Goal: Task Accomplishment & Management: Manage account settings

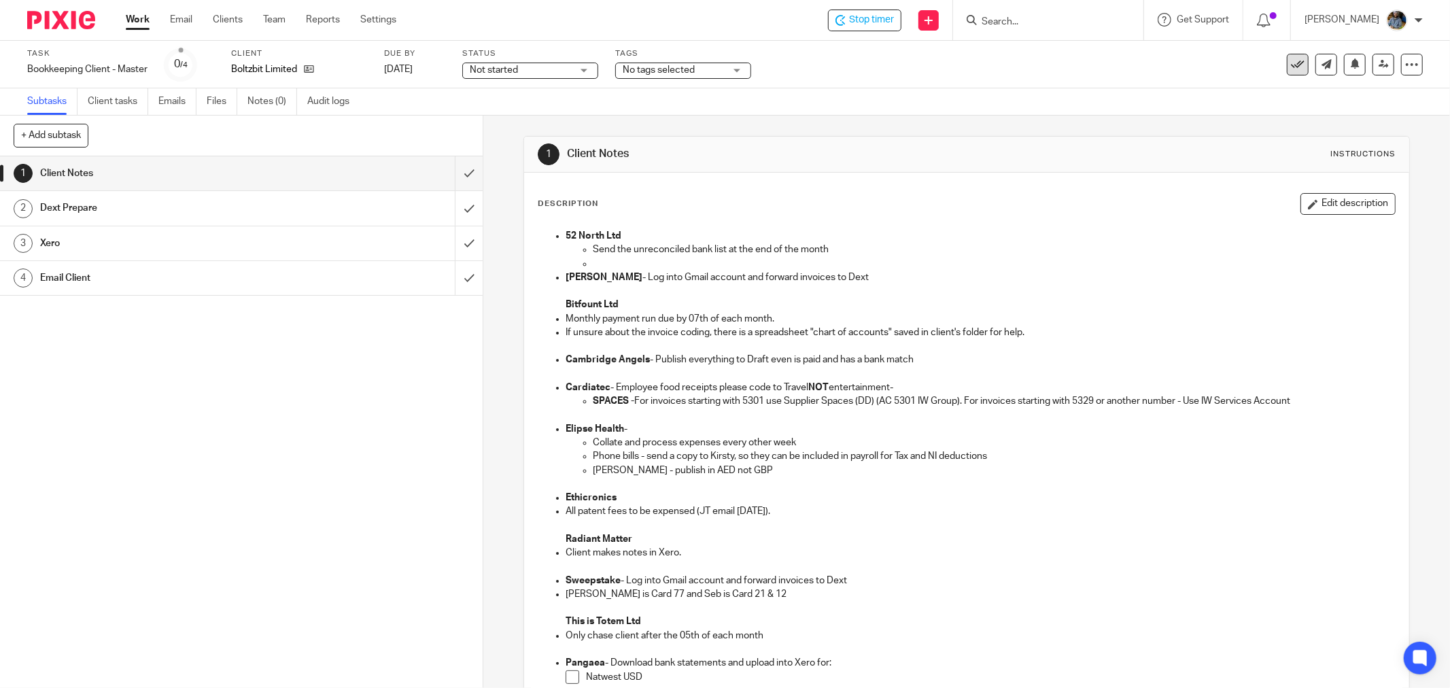
click at [1290, 72] on button at bounding box center [1298, 65] width 22 height 22
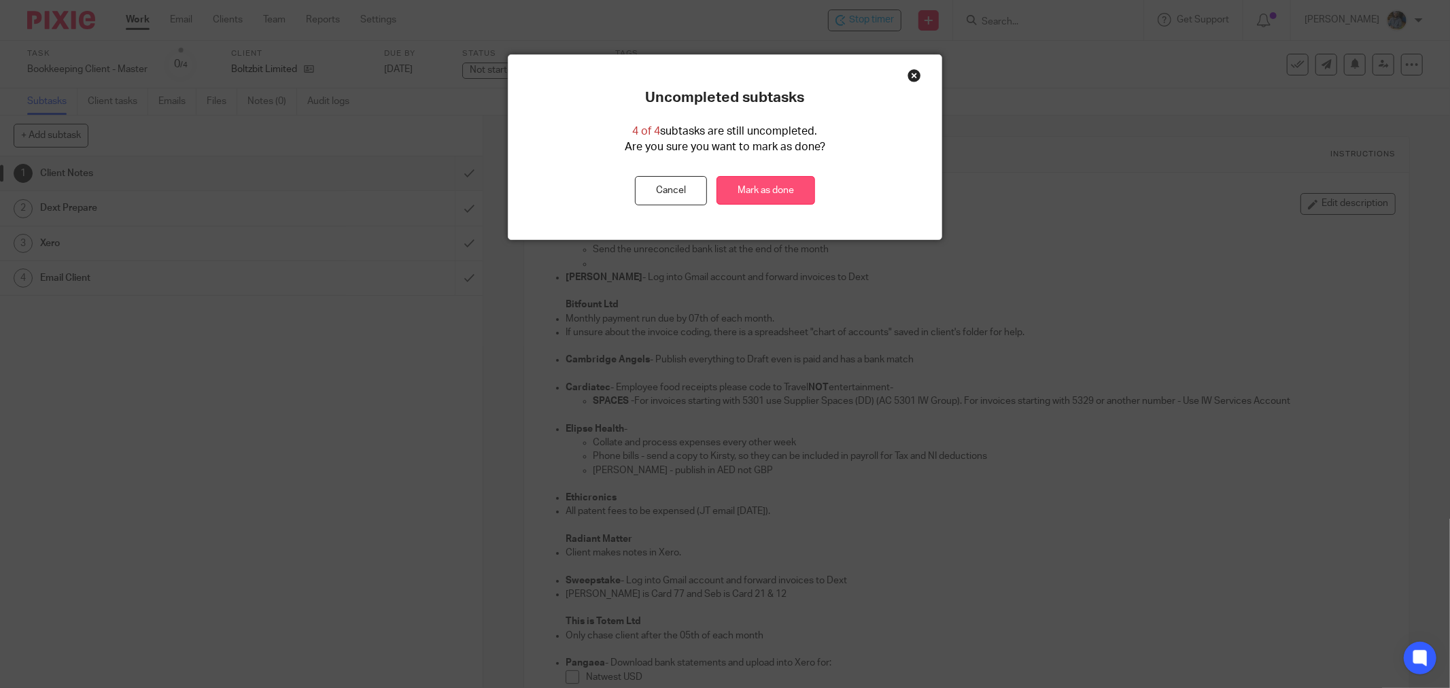
click at [780, 198] on link "Mark as done" at bounding box center [765, 190] width 99 height 29
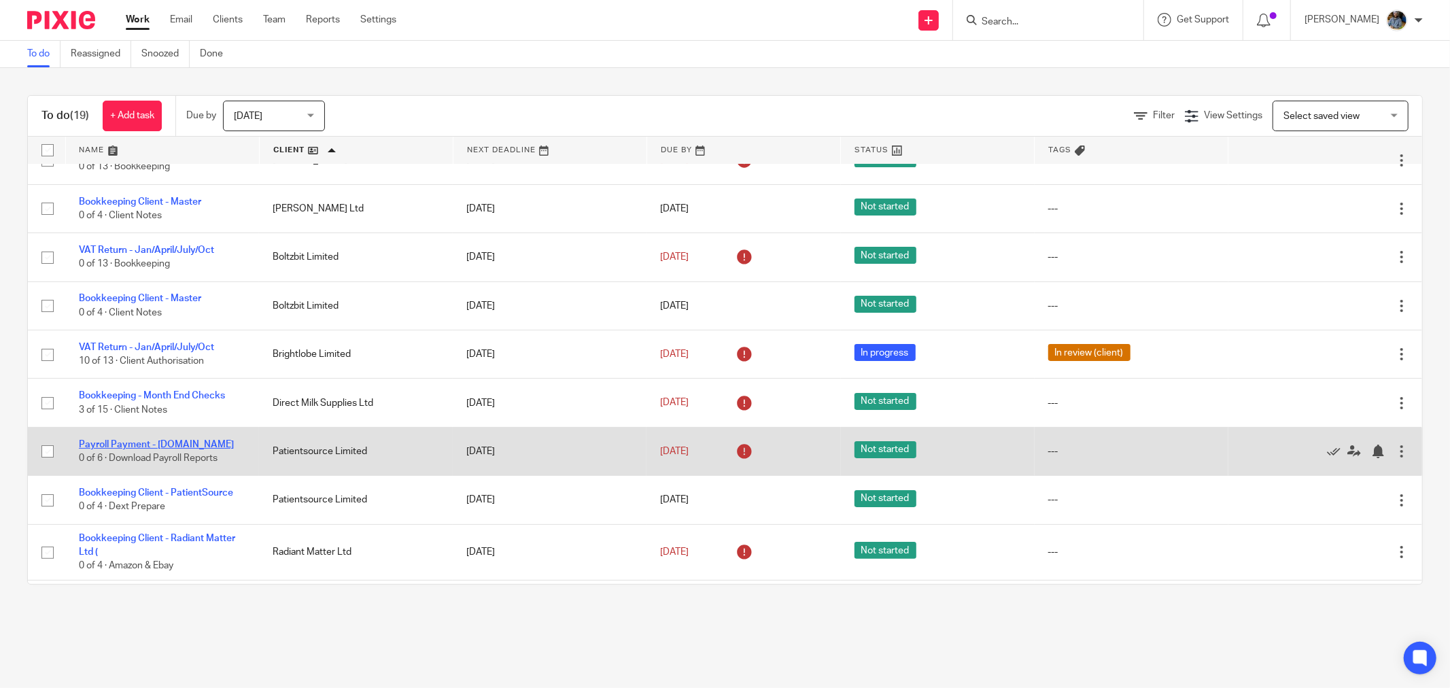
scroll to position [151, 0]
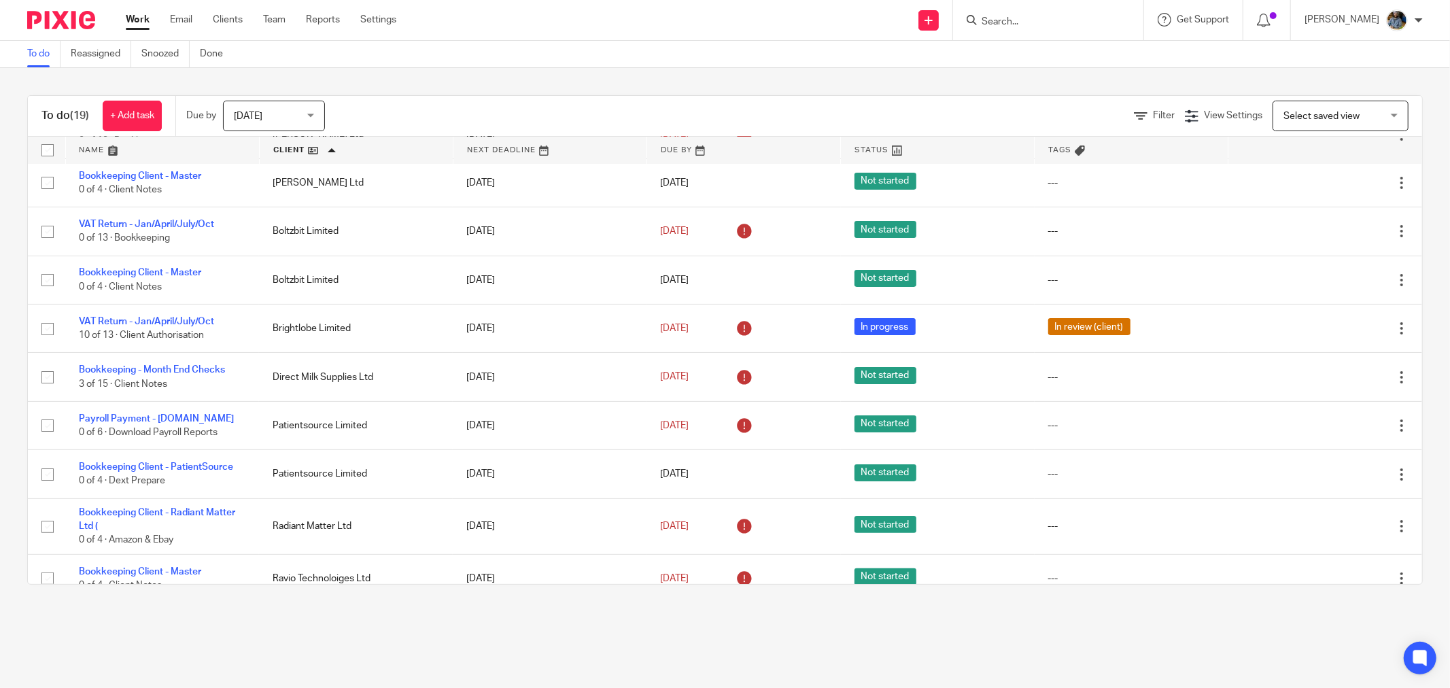
click at [381, 621] on main "To do Reassigned Snoozed Done To do (19) + Add task Due by Today Today Today To…" at bounding box center [725, 344] width 1450 height 688
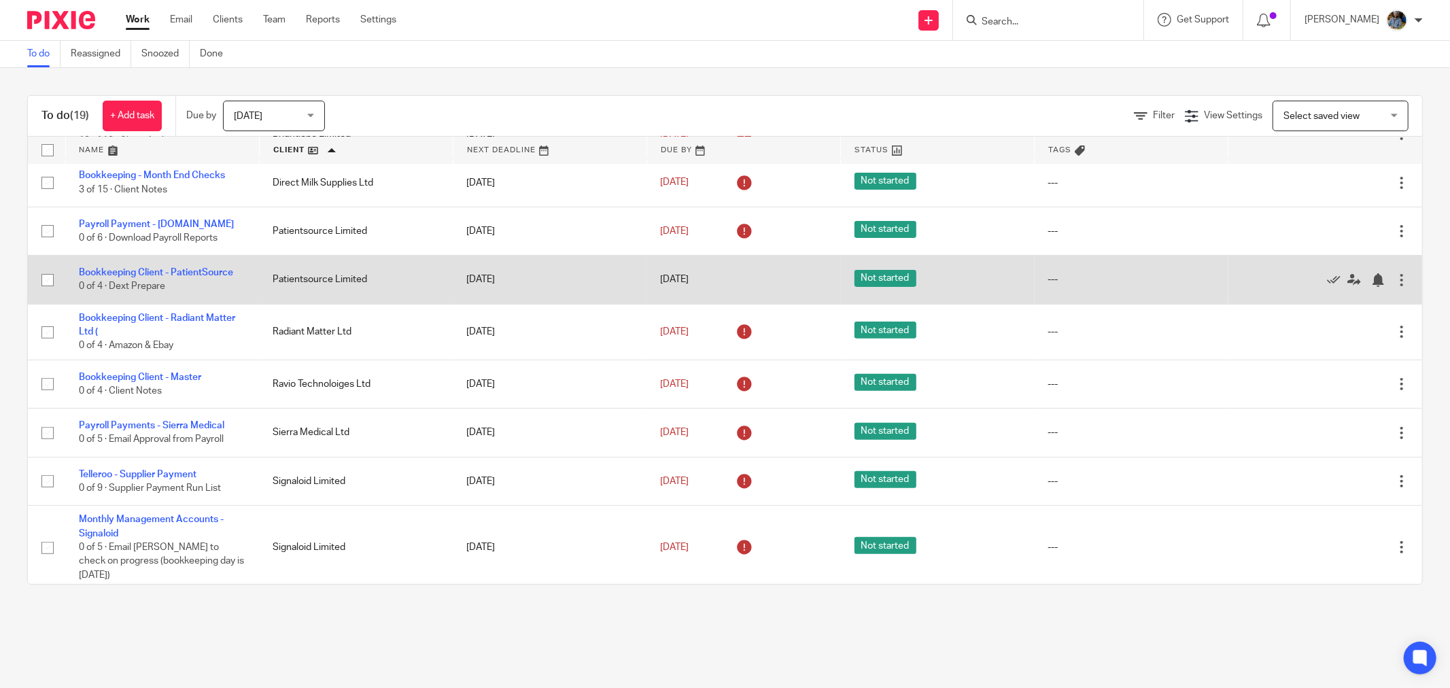
scroll to position [377, 0]
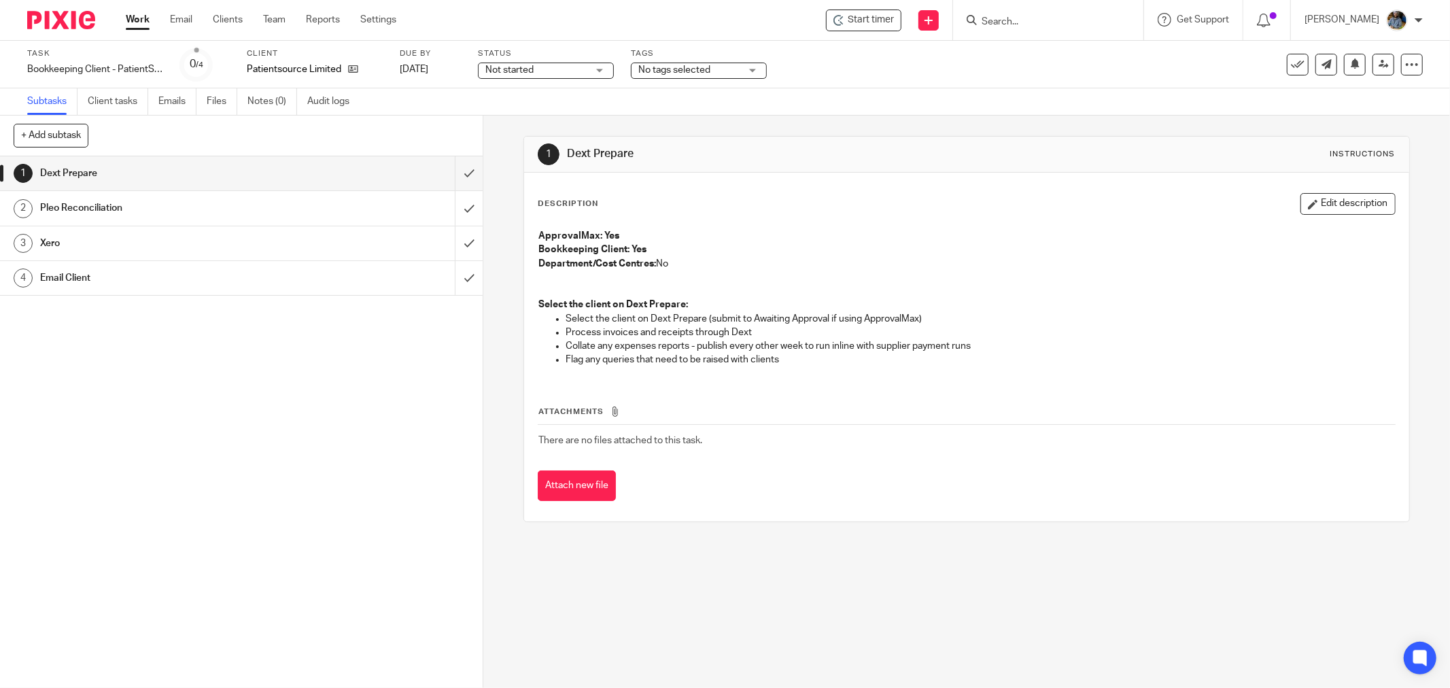
click at [886, 218] on div "Description Edit description ApprovalMax: Yes Bookkeeping Client: Yes Departmen…" at bounding box center [967, 285] width 858 height 185
click at [882, 18] on span "Start timer" at bounding box center [871, 20] width 46 height 14
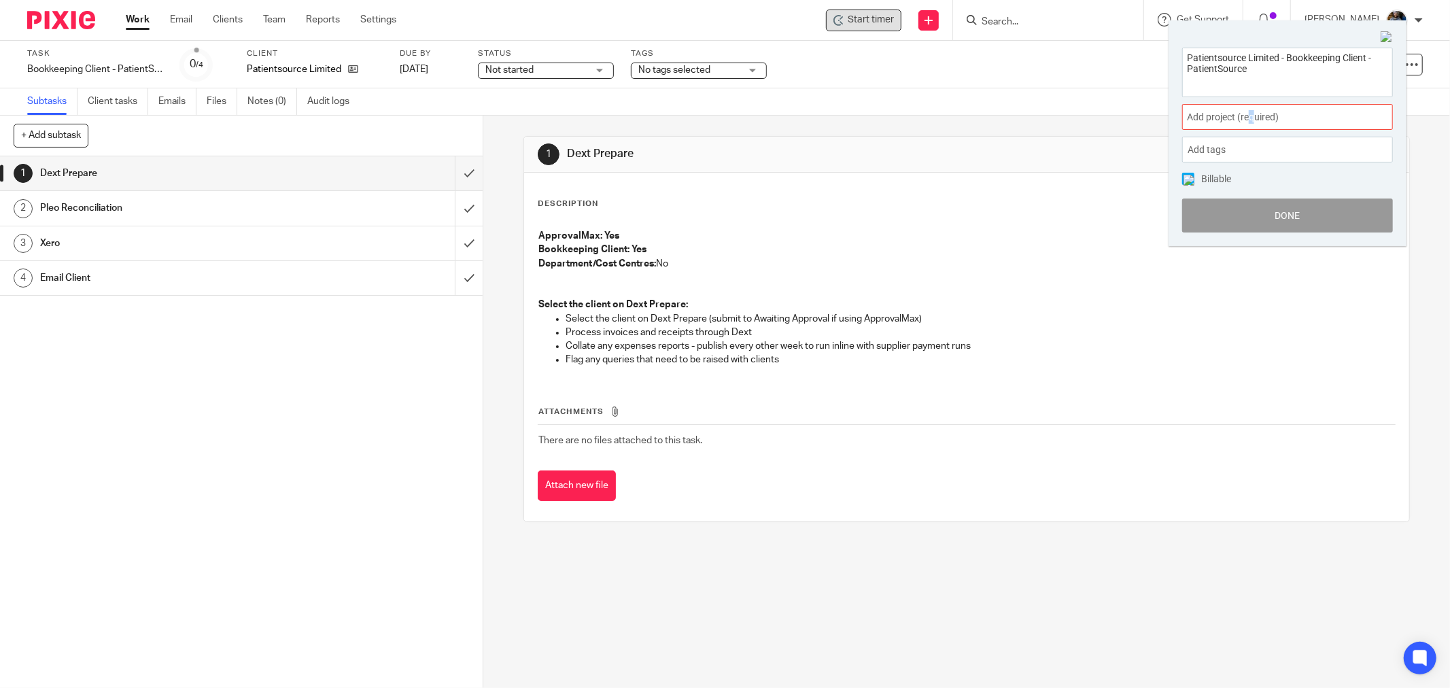
click at [1253, 118] on span "Add project (required) :" at bounding box center [1272, 117] width 171 height 14
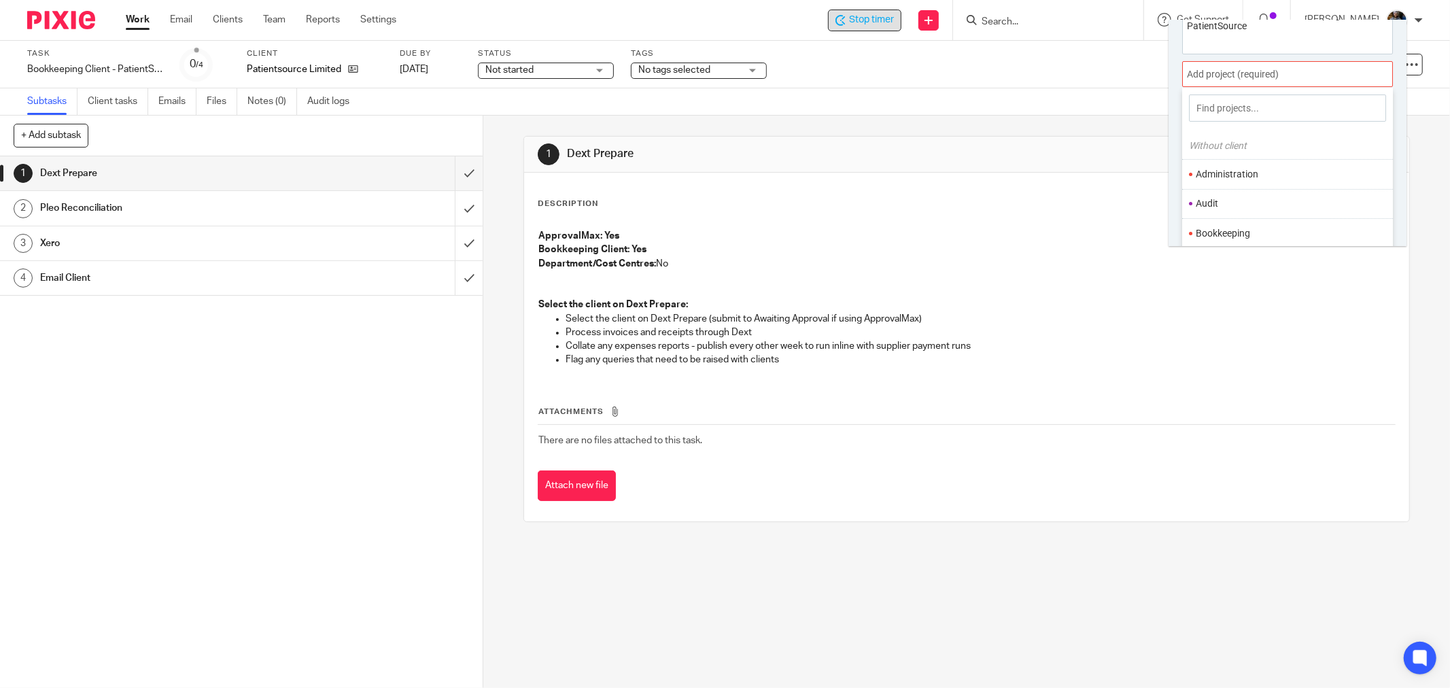
scroll to position [67, 0]
click at [1233, 209] on li "Bookkeeping" at bounding box center [1284, 210] width 177 height 14
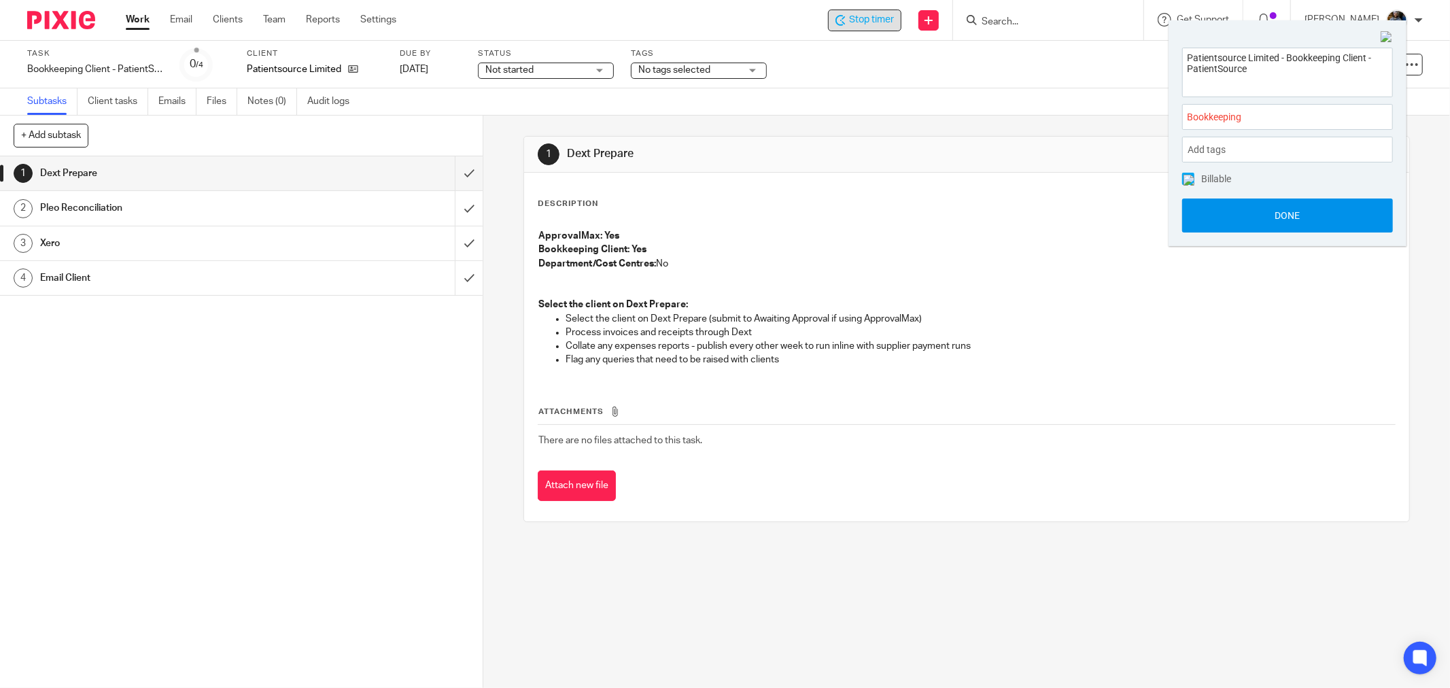
scroll to position [0, 0]
drag, startPoint x: 1312, startPoint y: 219, endPoint x: 1300, endPoint y: 220, distance: 12.3
click at [1312, 220] on button "Done" at bounding box center [1287, 215] width 211 height 34
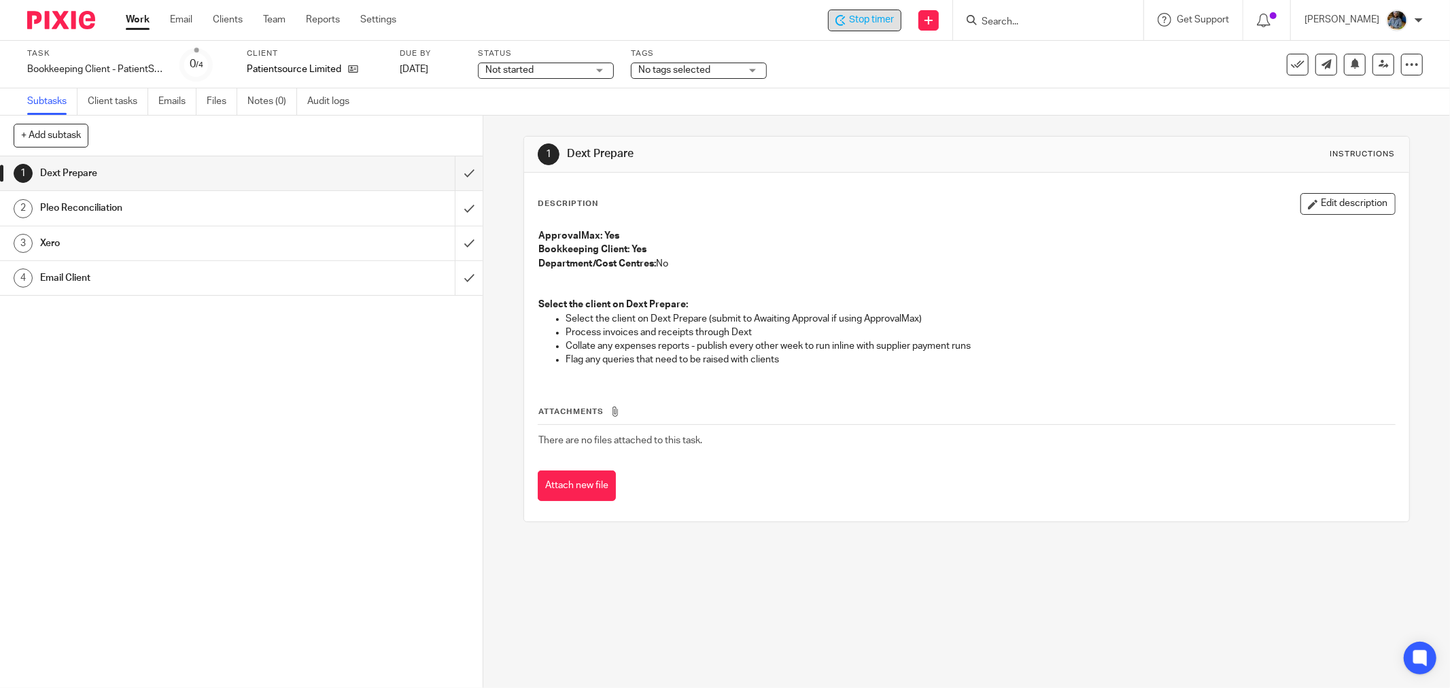
click at [948, 168] on div "1 Dext Prepare Instructions" at bounding box center [966, 155] width 885 height 36
click at [1291, 69] on icon at bounding box center [1298, 65] width 14 height 14
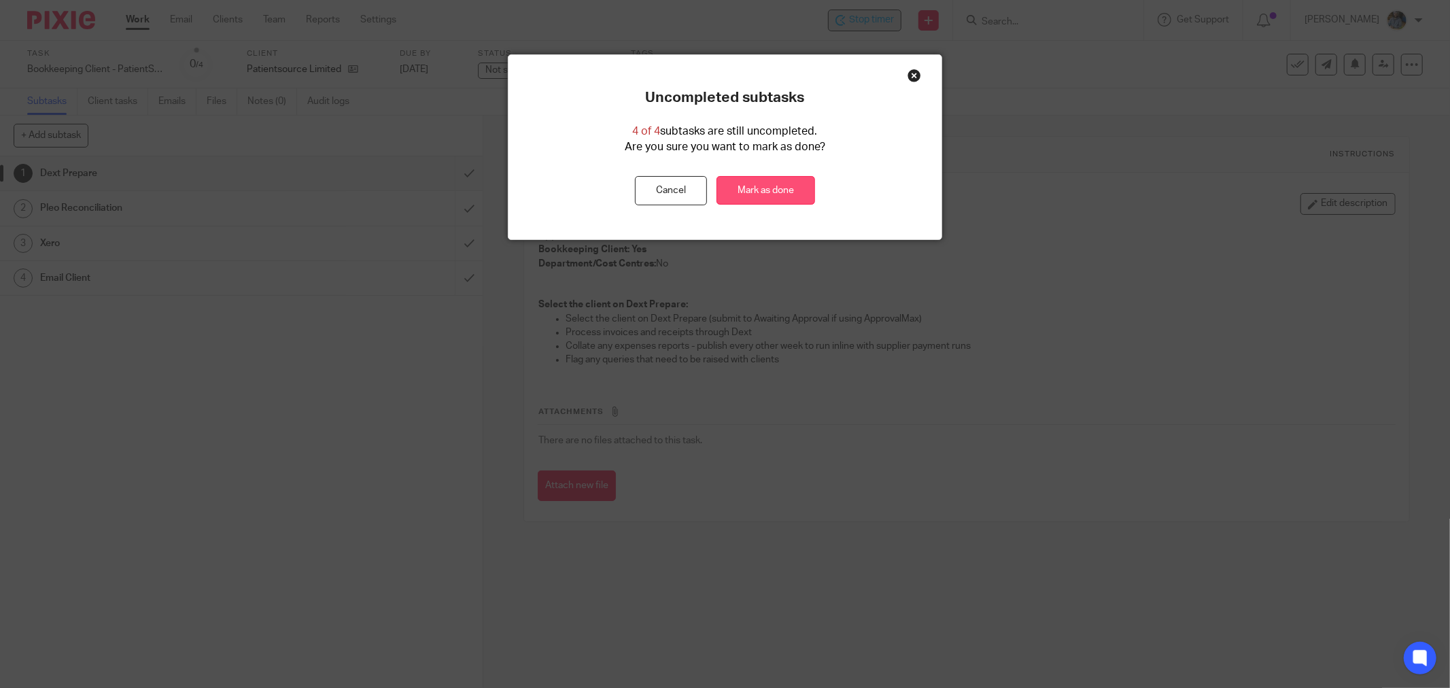
click at [769, 197] on link "Mark as done" at bounding box center [765, 190] width 99 height 29
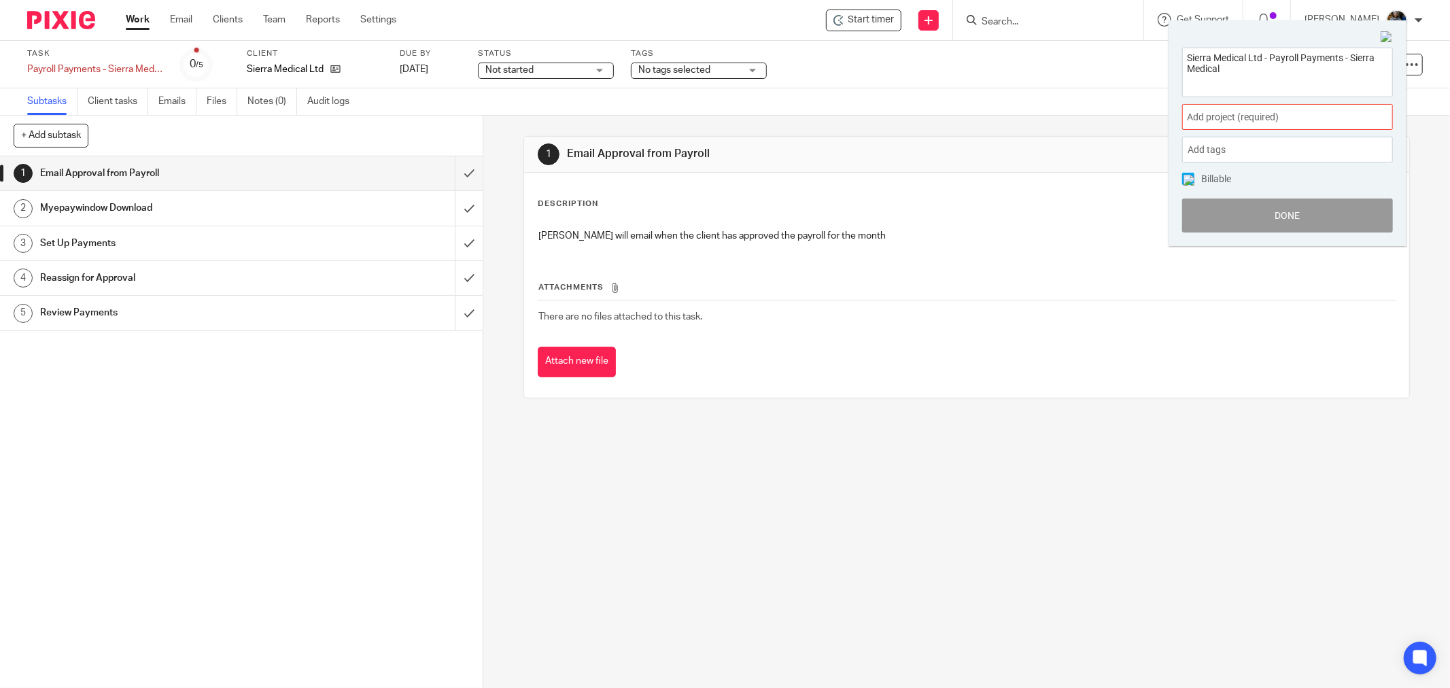
click at [1281, 122] on span "Add project (required) :" at bounding box center [1272, 117] width 171 height 14
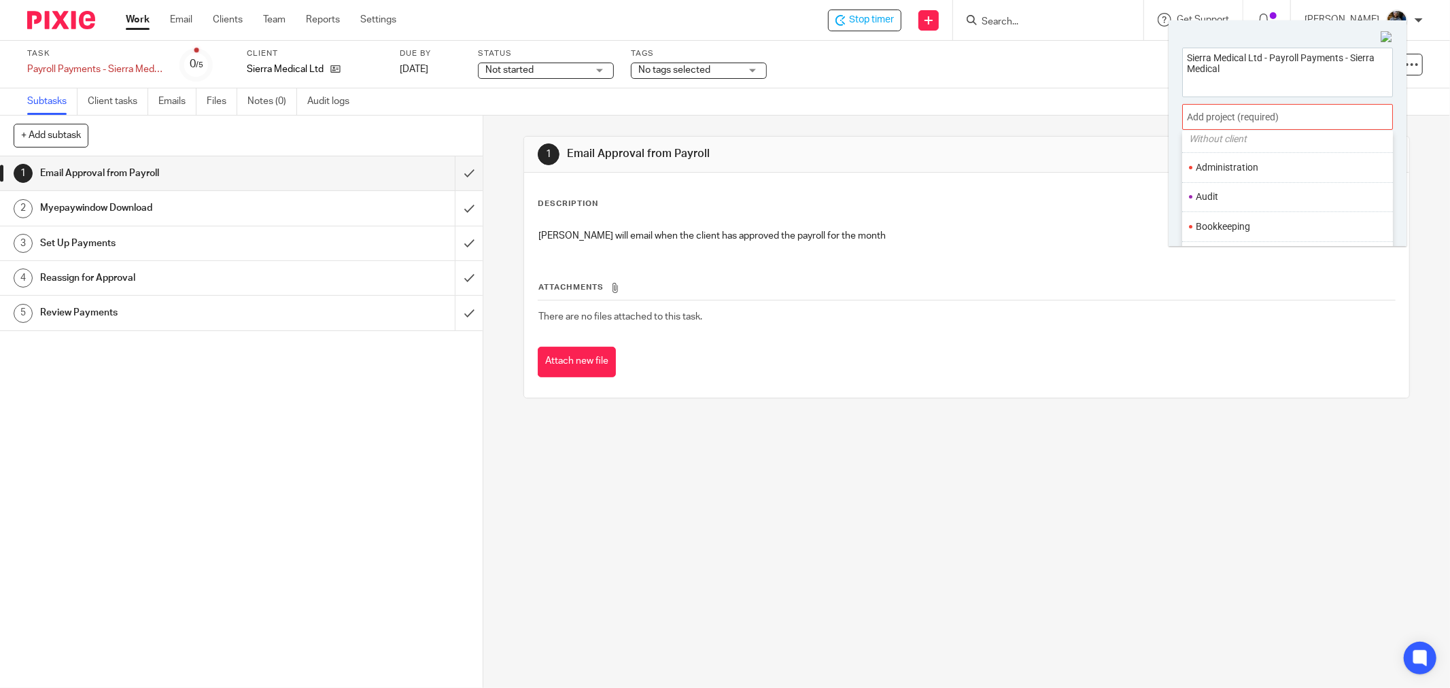
scroll to position [75, 0]
drag, startPoint x: 1249, startPoint y: 213, endPoint x: 1249, endPoint y: 203, distance: 10.2
click at [1249, 207] on ul "Bookkeeping" at bounding box center [1287, 200] width 211 height 29
click at [1268, 201] on li "Bookkeeping" at bounding box center [1284, 201] width 177 height 14
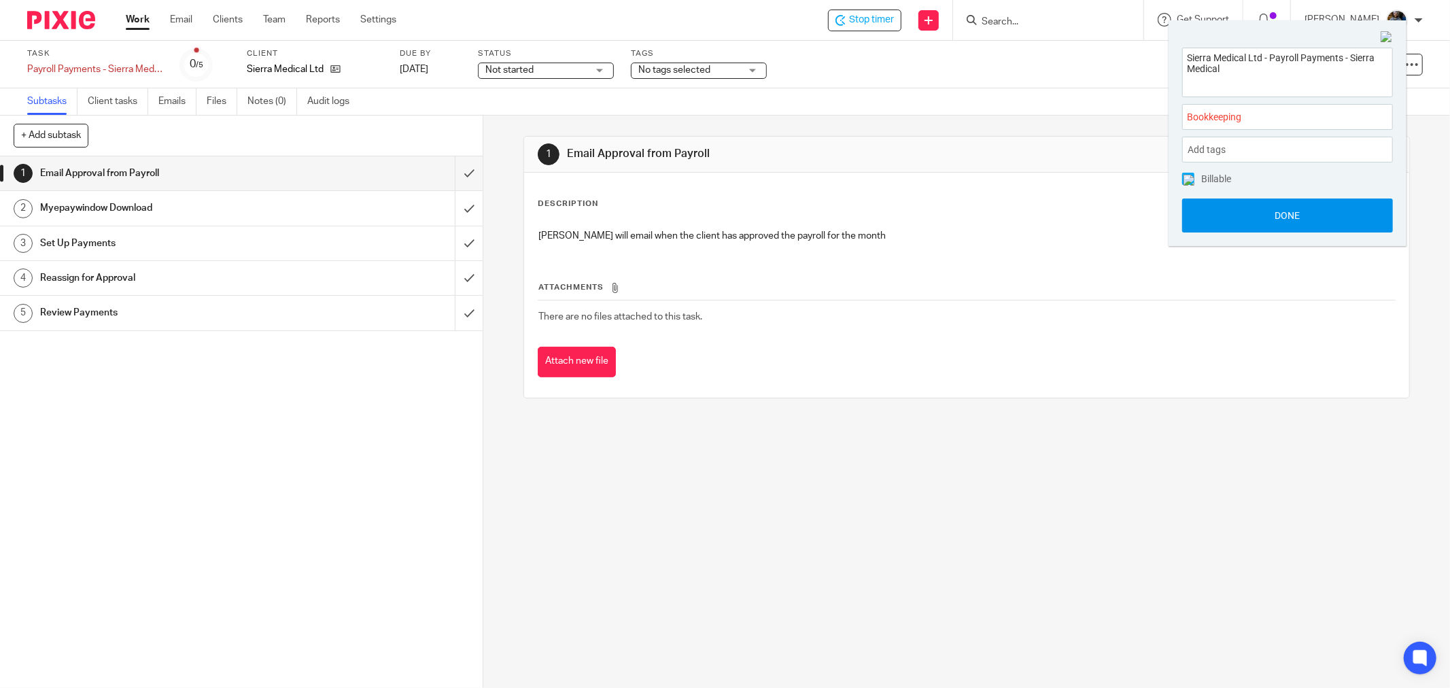
click at [1299, 220] on button "Done" at bounding box center [1287, 215] width 211 height 34
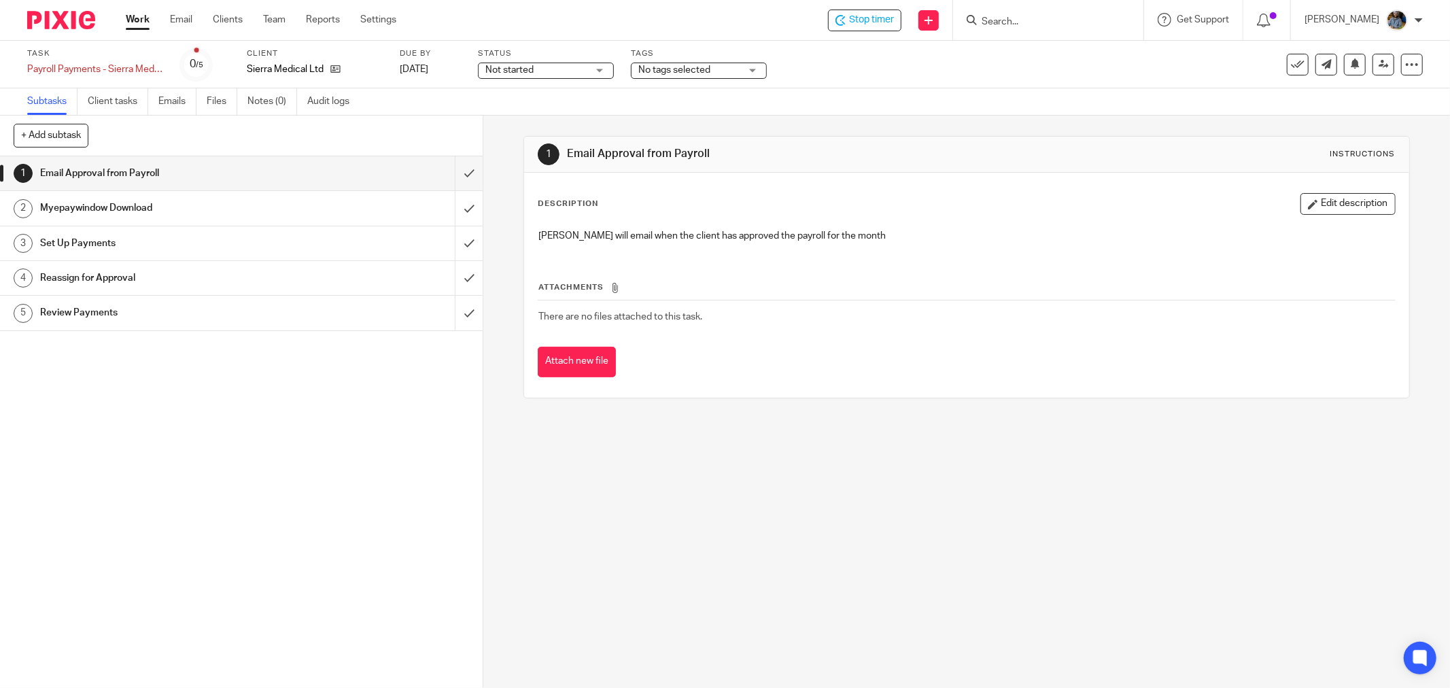
click at [911, 112] on div "Subtasks Client tasks Emails Files Notes (0) Audit logs" at bounding box center [725, 101] width 1450 height 27
click at [1043, 397] on div "Description Edit description [PERSON_NAME] will email when the client has appro…" at bounding box center [966, 285] width 885 height 225
